Goal: Transaction & Acquisition: Book appointment/travel/reservation

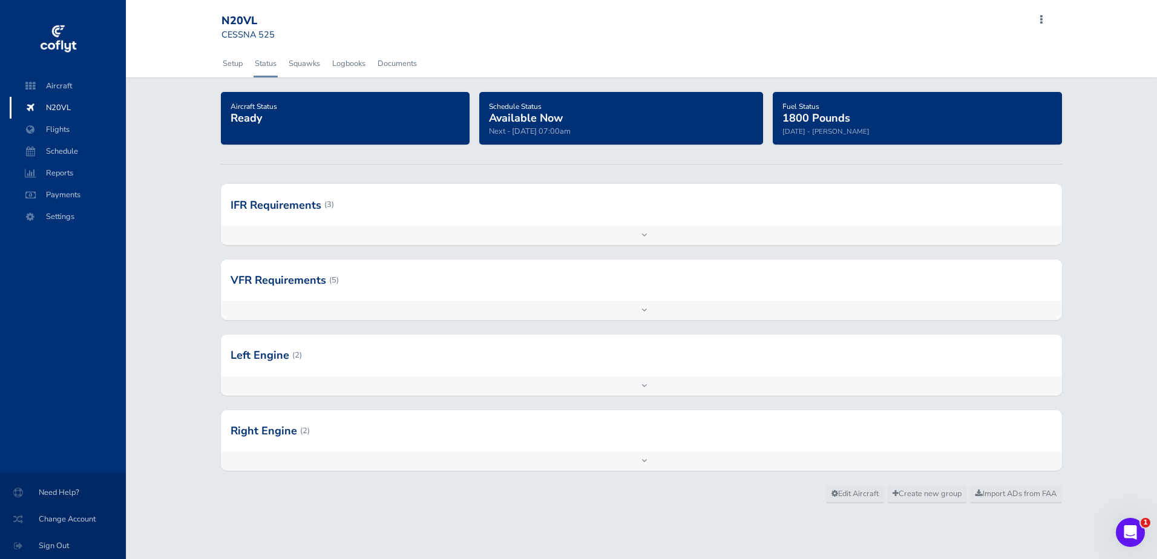
click at [553, 119] on span "Available Now" at bounding box center [526, 118] width 74 height 15
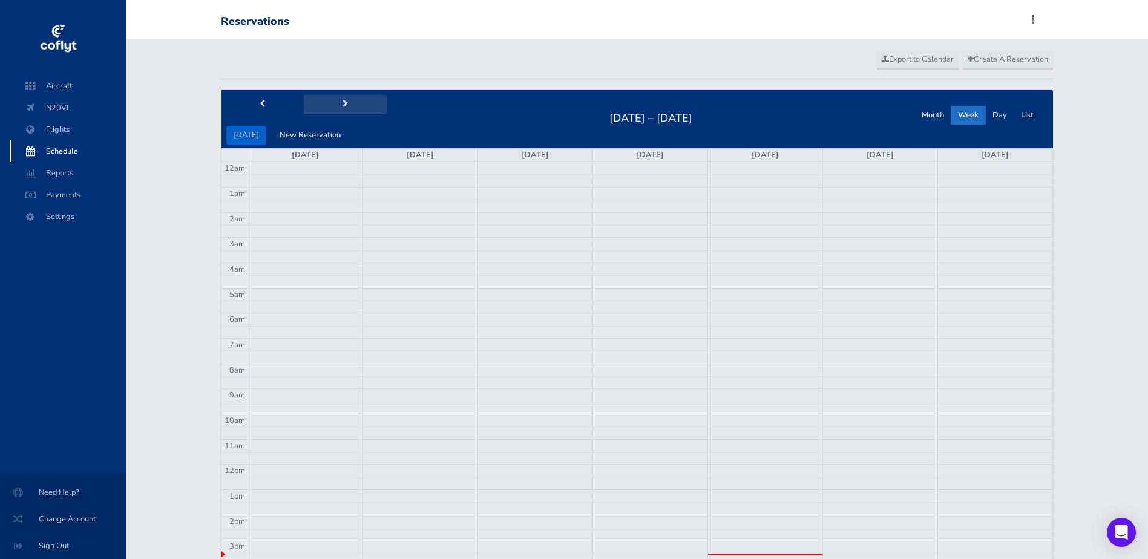
click at [342, 102] on span "next" at bounding box center [344, 104] width 5 height 8
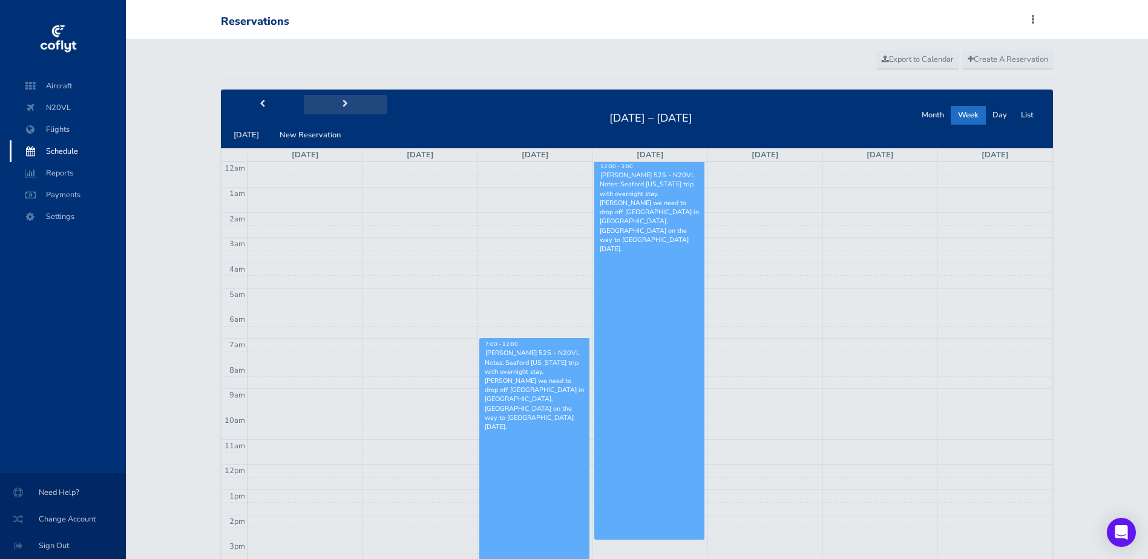
click at [342, 102] on span "next" at bounding box center [344, 104] width 5 height 8
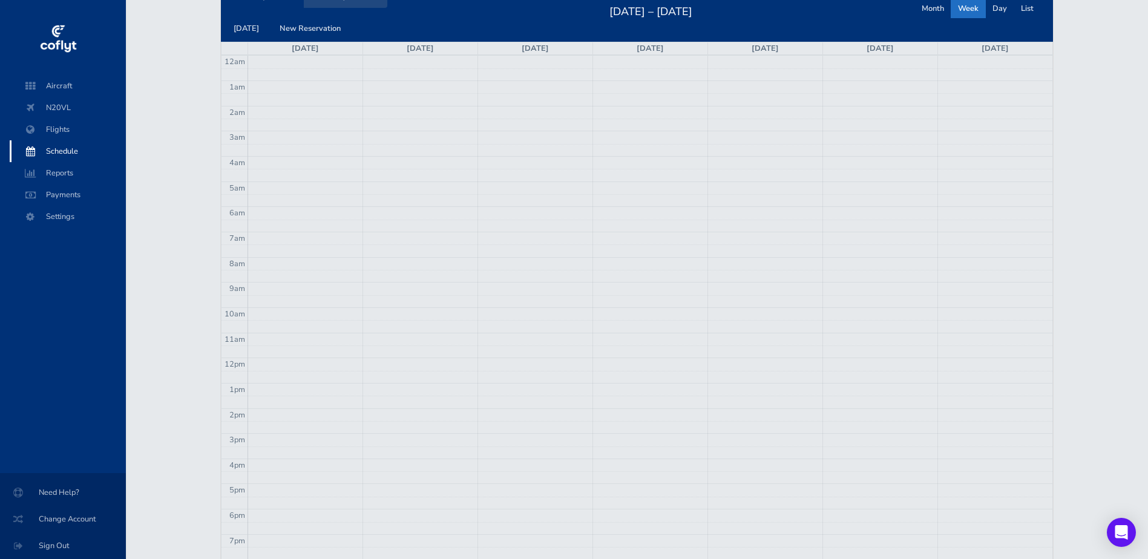
scroll to position [121, 0]
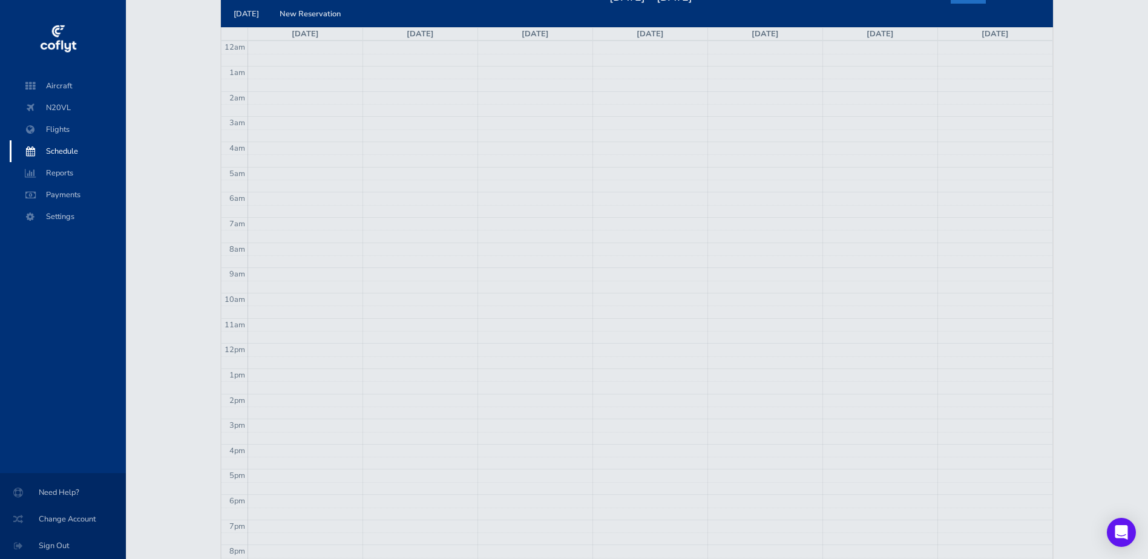
click at [860, 227] on td at bounding box center [649, 223] width 805 height 13
click at [856, 223] on td at bounding box center [649, 223] width 805 height 13
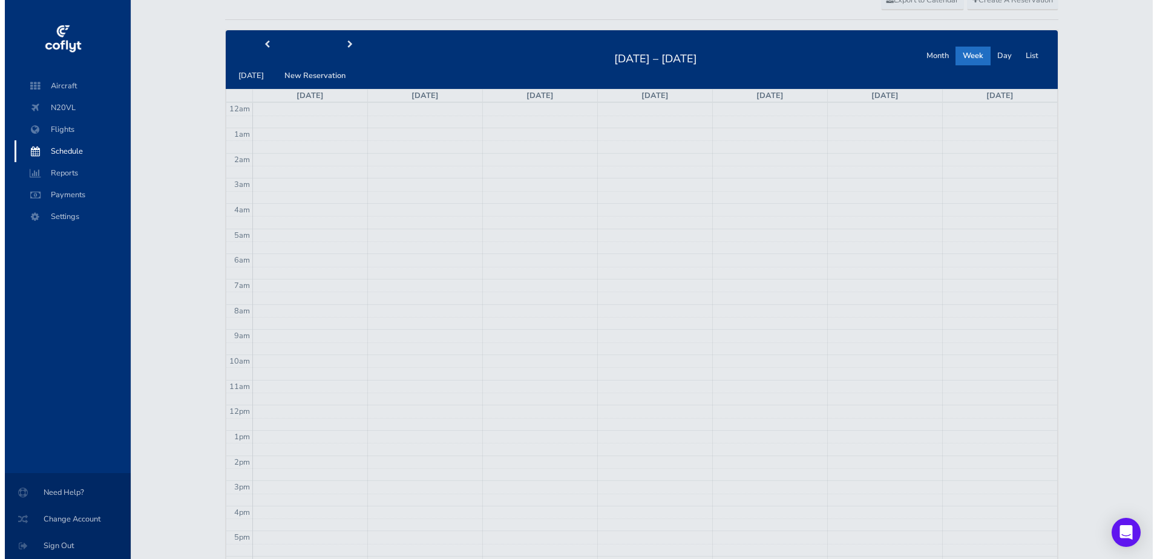
scroll to position [0, 0]
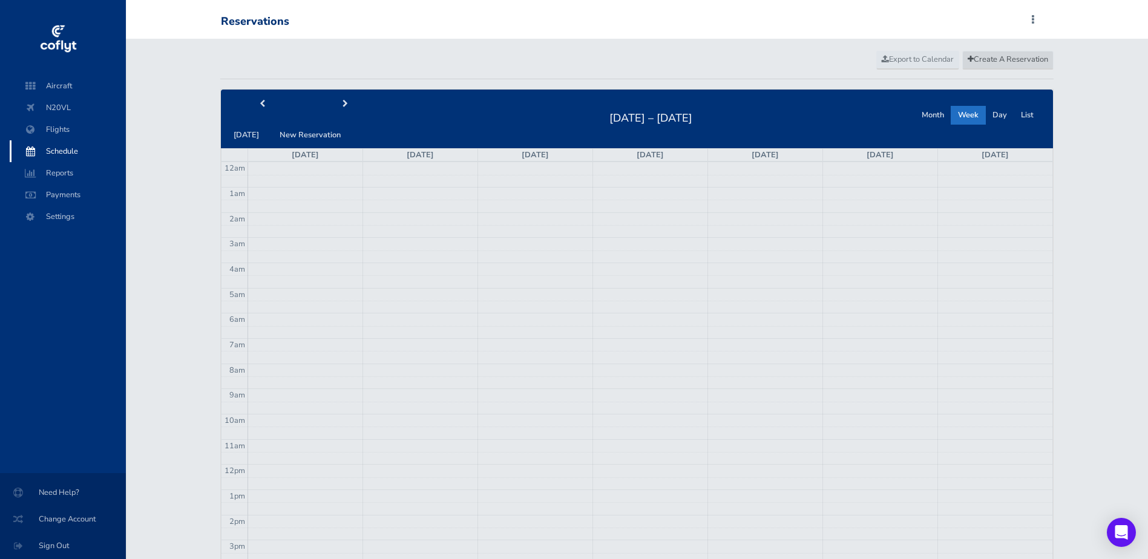
click at [1001, 57] on span "Create A Reservation" at bounding box center [1007, 59] width 80 height 11
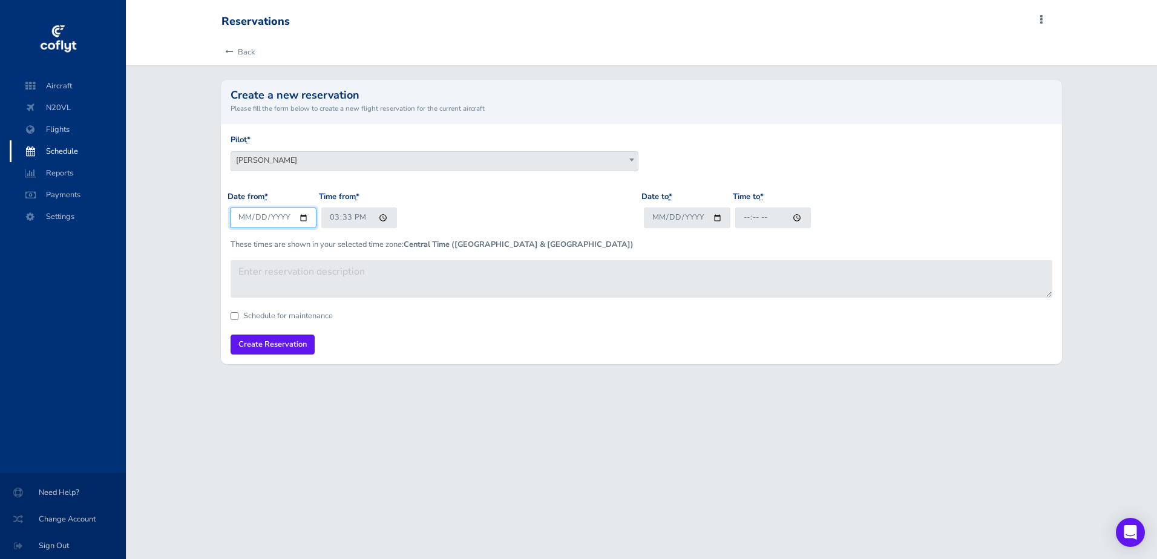
click at [302, 220] on input "2025-09-04" at bounding box center [273, 218] width 87 height 20
type input "2025-09-19"
click at [381, 218] on input "15:33" at bounding box center [359, 218] width 76 height 20
type input "07:00"
click at [667, 218] on input "Date to *" at bounding box center [687, 218] width 87 height 20
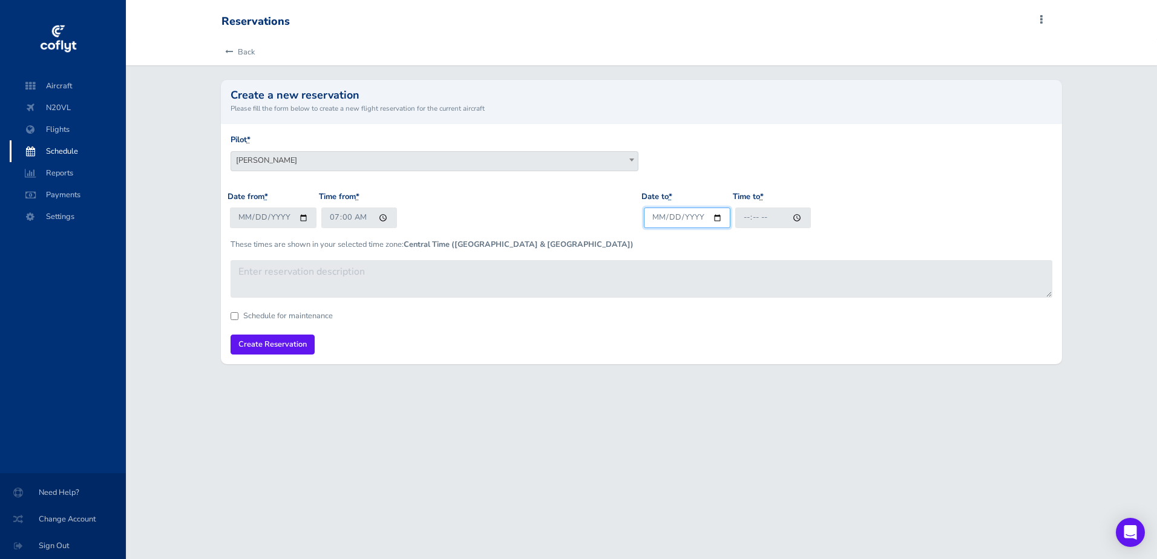
click at [710, 217] on input "Date to *" at bounding box center [687, 218] width 87 height 20
type input "2025-09-19"
click at [750, 220] on input "Time to *" at bounding box center [773, 218] width 76 height 20
click at [794, 217] on input "Time to *" at bounding box center [773, 218] width 76 height 20
type input "18:00"
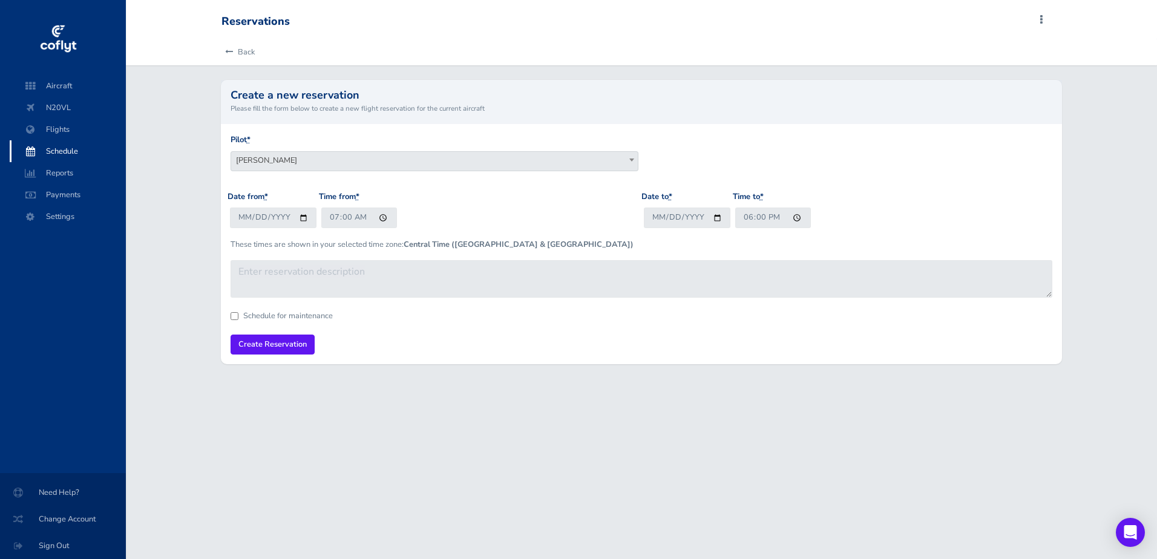
click at [869, 333] on form "Pilot * Rodney Graham Bryan Bowen Lee Underwood West Brininger Caron Whitlock D…" at bounding box center [642, 244] width 822 height 221
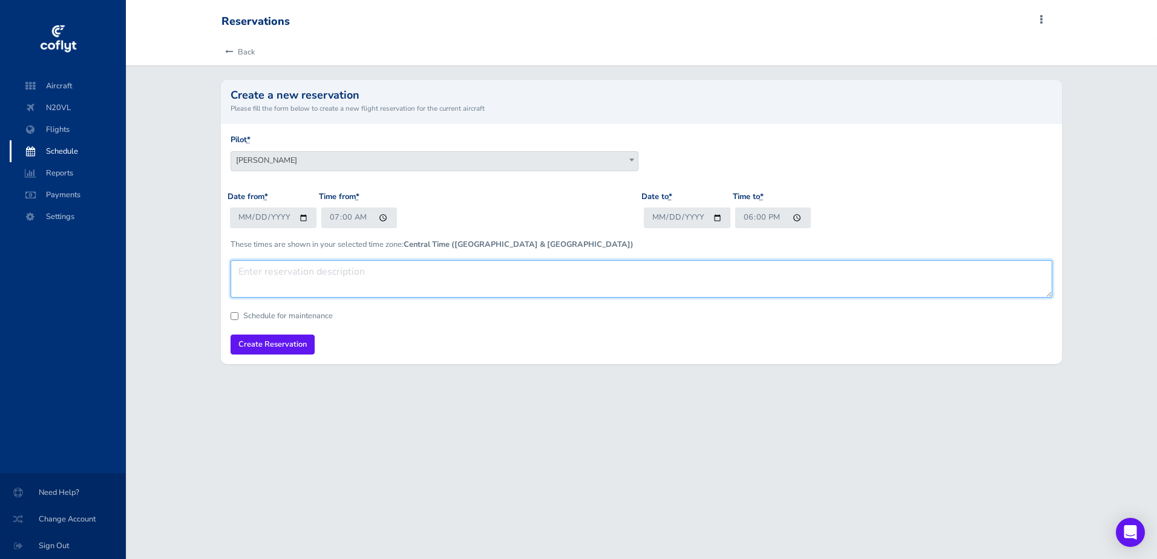
click at [252, 270] on textarea at bounding box center [642, 279] width 822 height 38
click at [659, 275] on textarea "Day trip to Lexington, NC. If anyone needs the plane for business, I will gladl…" at bounding box center [642, 279] width 822 height 38
type textarea "Day trip to Lexington, NC. If anyone needs the plane for business, I will gladl…"
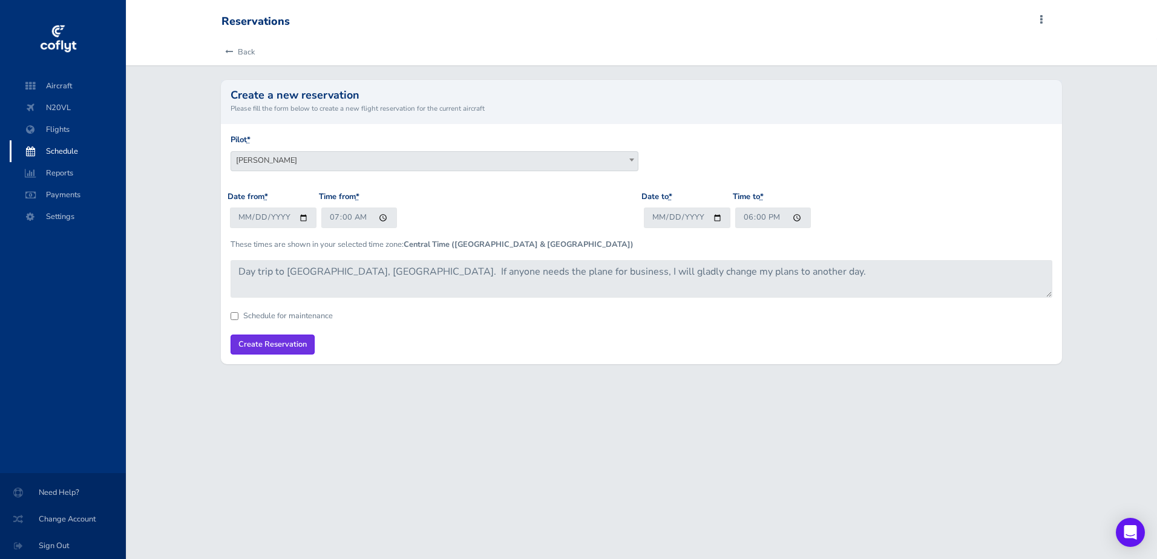
click at [267, 346] on input "Create Reservation" at bounding box center [273, 345] width 84 height 20
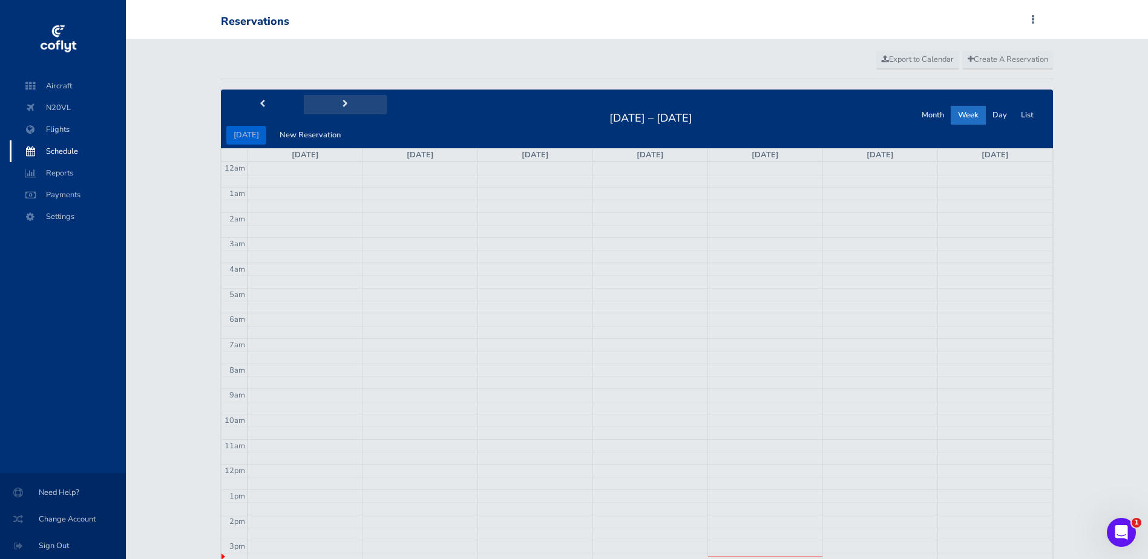
click at [342, 105] on span "next" at bounding box center [344, 104] width 5 height 8
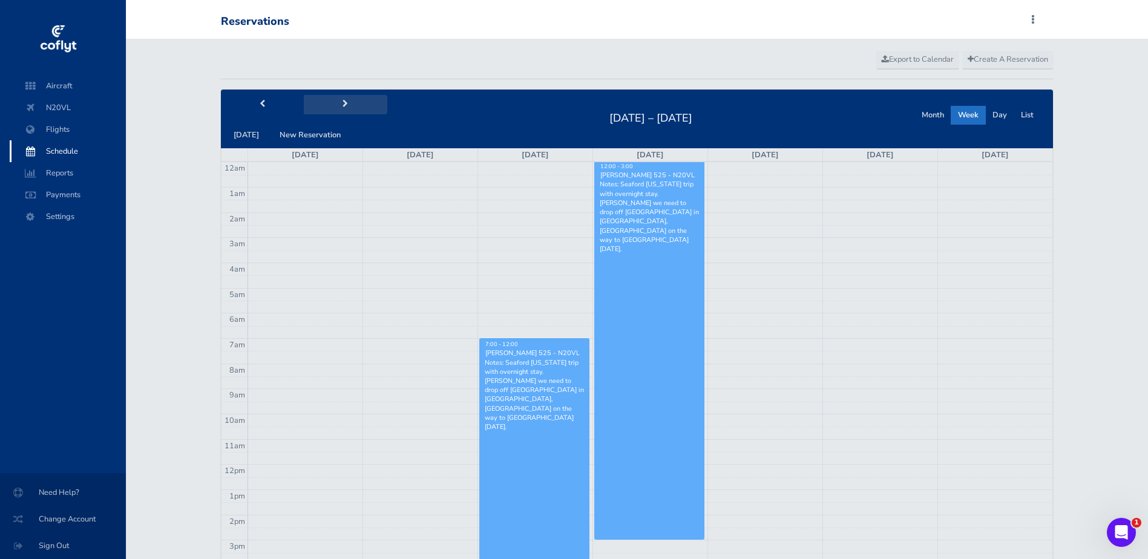
click at [342, 105] on span "next" at bounding box center [344, 104] width 5 height 8
